Goal: Information Seeking & Learning: Learn about a topic

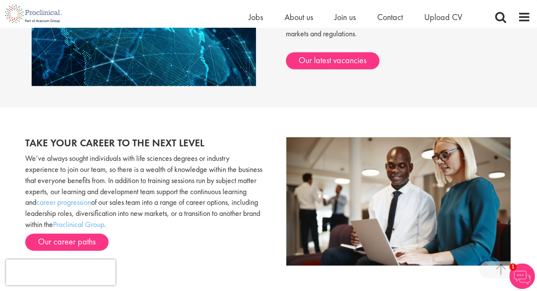
scroll to position [769, 0]
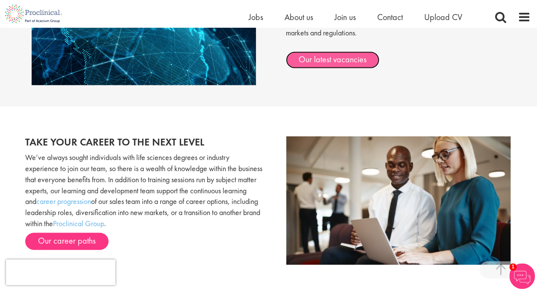
click at [334, 62] on link "Our latest vacancies" at bounding box center [333, 59] width 94 height 17
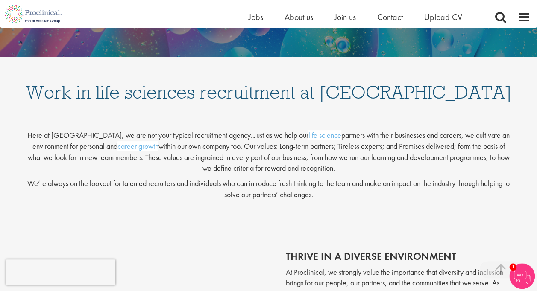
scroll to position [0, 0]
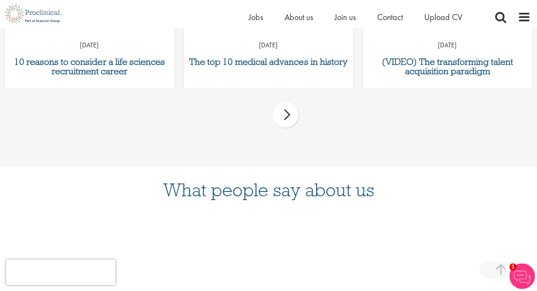
scroll to position [178, 0]
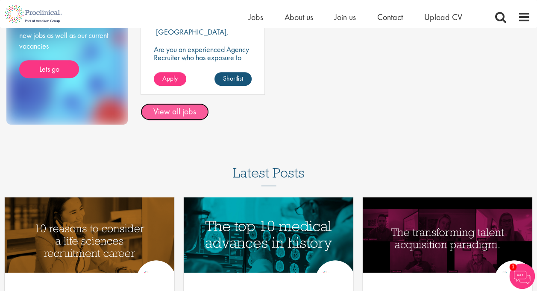
click at [196, 114] on link "View all jobs" at bounding box center [174, 111] width 68 height 17
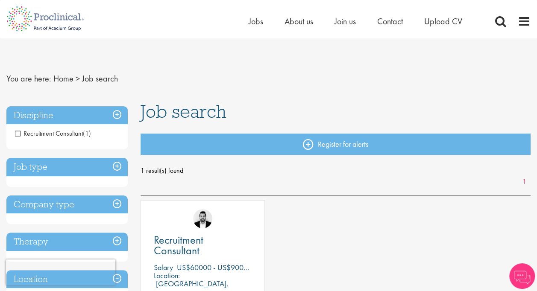
click at [119, 166] on h3 "Job type" at bounding box center [66, 167] width 121 height 18
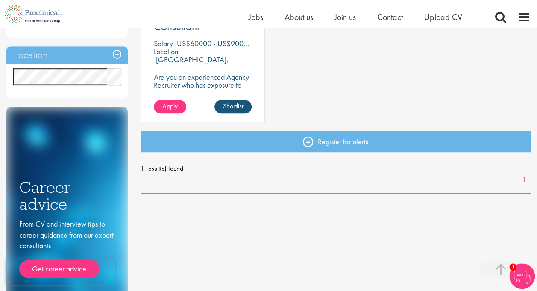
scroll to position [85, 0]
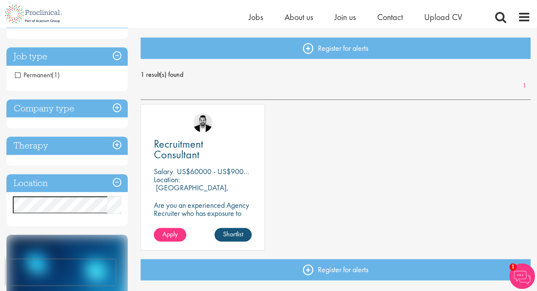
click at [114, 108] on h3 "Company type" at bounding box center [66, 108] width 121 height 18
